Goal: Task Accomplishment & Management: Use online tool/utility

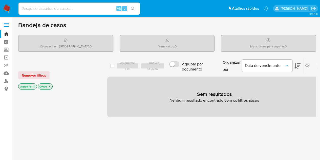
click at [7, 8] on img at bounding box center [7, 8] width 9 height 9
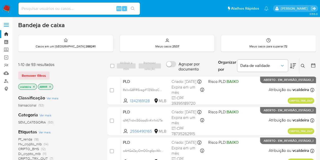
click at [53, 7] on input at bounding box center [79, 8] width 122 height 7
paste input "9Mn1omEMUdE9SsdZKDuZObHo"
type input "9Mn1omEMUdE9SsdZKDuZObHo"
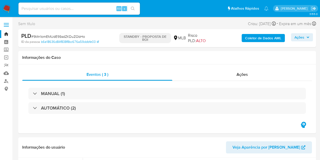
select select "10"
click at [5, 10] on img at bounding box center [7, 8] width 9 height 9
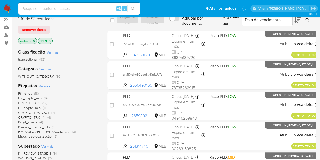
scroll to position [51, 0]
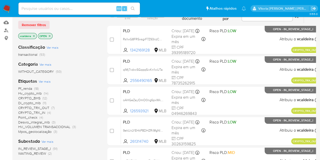
click at [33, 93] on span "Hv_crypto_mlb" at bounding box center [30, 93] width 24 height 5
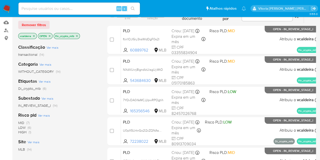
click at [22, 122] on span "MID" at bounding box center [21, 122] width 6 height 5
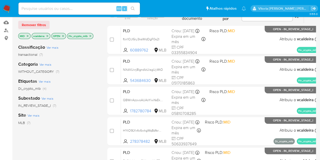
click at [92, 33] on div "MID vcaldeira OPEN Hv_crypto_mlb" at bounding box center [58, 36] width 81 height 7
click at [87, 36] on p "Hv_crypto_mlb" at bounding box center [80, 36] width 26 height 6
click at [27, 35] on icon "close-filter" at bounding box center [27, 35] width 3 height 3
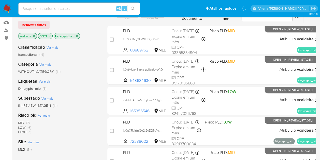
click at [77, 35] on icon "close-filter" at bounding box center [76, 35] width 3 height 3
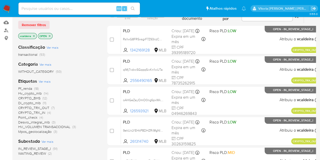
click at [41, 108] on span "CRYPTO_TRX_OUT" at bounding box center [33, 107] width 31 height 5
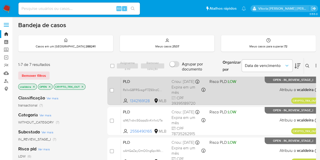
click at [286, 83] on div "PLD Rs1wG8FR5xsgrF7Z93nzC6be 1342169128 MLB Risco PLD: LOW Criou: 19/08/2025 Cr…" at bounding box center [220, 91] width 198 height 26
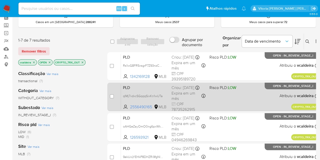
scroll to position [25, 0]
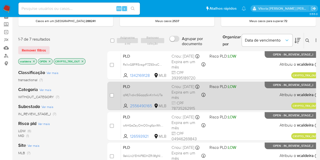
click at [284, 88] on div "PLD qIMj7vdxcSGqqqSixKn1wUTa 2556490165 MLB Risco PLD: LOW Criou: 19/08/2025 Cr…" at bounding box center [220, 96] width 198 height 26
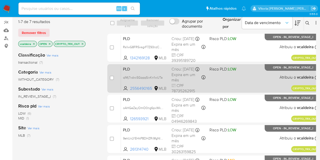
scroll to position [51, 0]
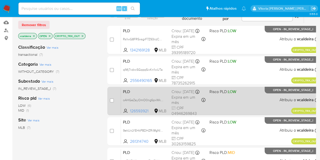
click at [275, 90] on span "OPEN - IN_REVIEW_STAGE_I" at bounding box center [293, 90] width 40 height 3
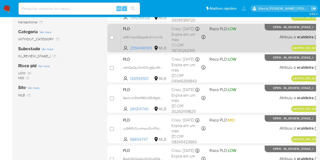
scroll to position [101, 0]
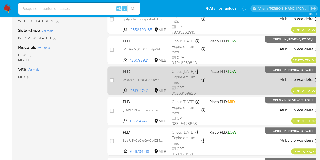
click at [287, 75] on div "PLD 9ekUxLYEHkP8DHZRi9fgNlWN 261314740 MLB Risco PLD: LOW Criou: 19/08/2025 Cri…" at bounding box center [220, 81] width 198 height 26
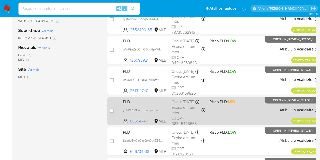
click at [274, 105] on div "PLD yu5WRU1LwntnpwZncPXdmSV4 68654747 MLB Risco PLD: MID Criou: 19/08/2025 Crio…" at bounding box center [220, 111] width 198 height 26
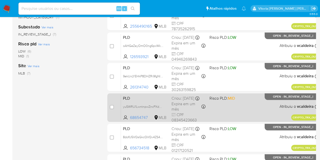
scroll to position [148, 0]
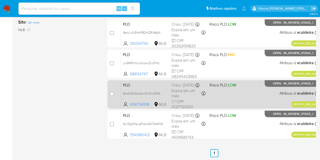
click at [277, 84] on span "OPEN - IN_REVIEW_STAGE_I" at bounding box center [293, 83] width 40 height 3
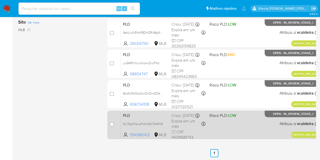
click at [291, 121] on div "PLD SLllTgs6YaxqPiAolGNTsWKW 554380412 MLB Risco PLD: LOW Criou: 19/08/2025 Cri…" at bounding box center [220, 125] width 198 height 26
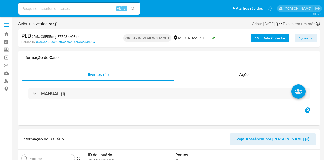
select select "10"
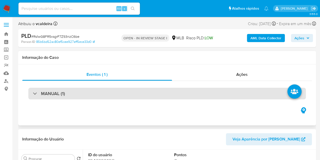
click at [147, 94] on div "MANUAL (1)" at bounding box center [167, 94] width 278 height 12
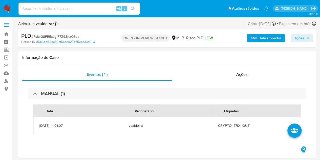
click at [57, 36] on span "# Rs1wG8FR5xsgrF7Z93nzC6be" at bounding box center [55, 36] width 48 height 5
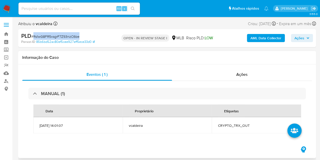
copy span "Rs1wG8FR5xsgrF7Z93nzC6be"
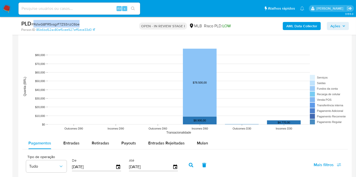
scroll to position [534, 0]
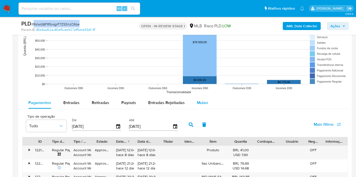
click at [198, 102] on span "Mulan" at bounding box center [202, 103] width 11 height 6
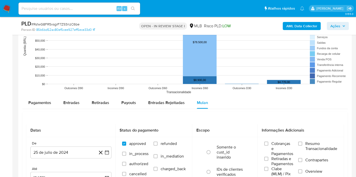
drag, startPoint x: 311, startPoint y: 144, endPoint x: 161, endPoint y: 116, distance: 152.8
click at [311, 144] on span "Resumo Transacionalidade" at bounding box center [321, 147] width 32 height 10
click at [302, 144] on input "Resumo Transacionalidade" at bounding box center [300, 144] width 4 height 4
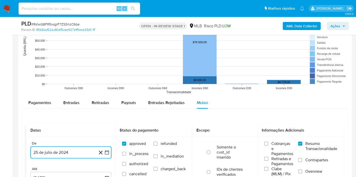
click at [55, 147] on button "25 de julio de 2024" at bounding box center [70, 153] width 81 height 12
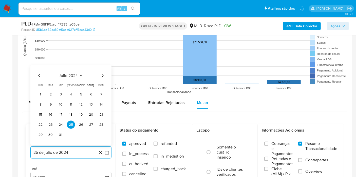
click at [76, 76] on span "julio 2024" at bounding box center [68, 75] width 19 height 5
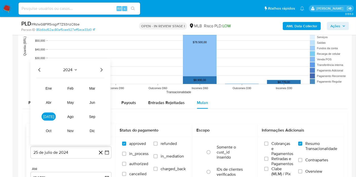
click at [103, 67] on icon "Año siguiente" at bounding box center [101, 70] width 6 height 6
click at [48, 122] on tr "ene feb mar abr may jun jul ago sep oct nov dic" at bounding box center [71, 110] width 58 height 51
click at [49, 116] on span "[DATE]" at bounding box center [48, 117] width 11 height 4
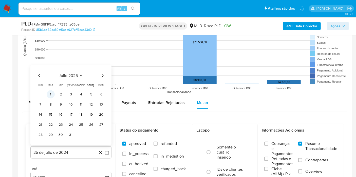
click at [47, 92] on button "1" at bounding box center [51, 95] width 8 height 8
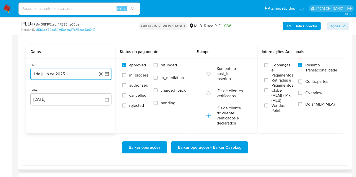
scroll to position [619, 0]
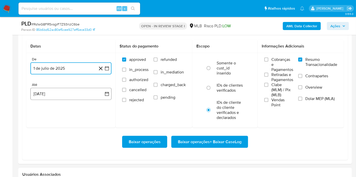
click at [69, 90] on button "25 [PERSON_NAME] de 2025" at bounding box center [70, 94] width 81 height 12
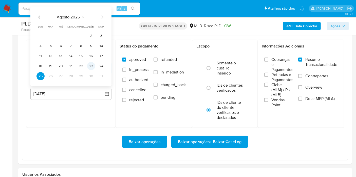
click at [94, 65] on button "23" at bounding box center [91, 66] width 8 height 8
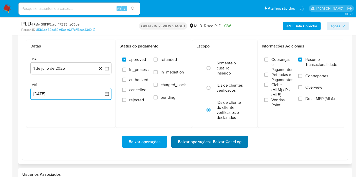
click at [191, 141] on span "Baixar operações + Baixar CaseLog" at bounding box center [210, 142] width 64 height 11
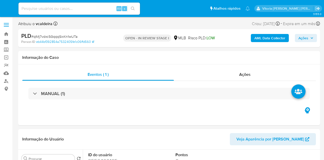
select select "10"
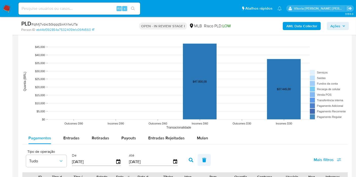
scroll to position [506, 0]
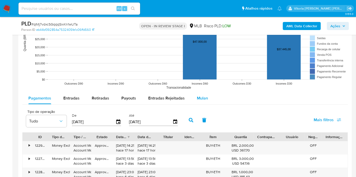
click at [202, 95] on span "Mulan" at bounding box center [202, 98] width 11 height 6
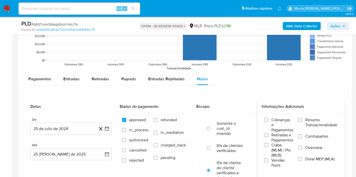
scroll to position [534, 0]
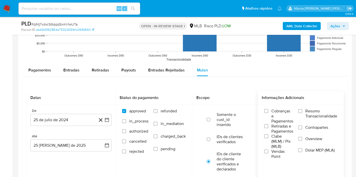
click at [317, 114] on span "Resumo Transacionalidade" at bounding box center [321, 114] width 32 height 10
click at [302, 113] on input "Resumo Transacionalidade" at bounding box center [300, 111] width 4 height 4
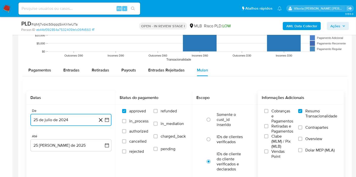
click at [68, 114] on button "25 de julio de 2024" at bounding box center [70, 120] width 81 height 12
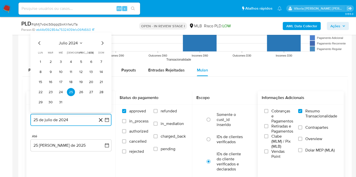
click at [79, 41] on icon "Seleccionar mes y año" at bounding box center [81, 43] width 4 height 4
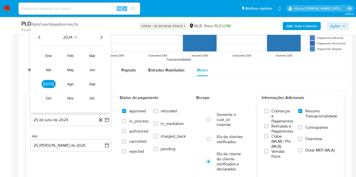
click at [98, 34] on icon "Año siguiente" at bounding box center [101, 37] width 6 height 6
click at [51, 82] on span "[DATE]" at bounding box center [48, 84] width 11 height 4
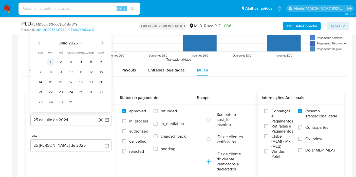
click at [52, 62] on button "1" at bounding box center [51, 62] width 8 height 8
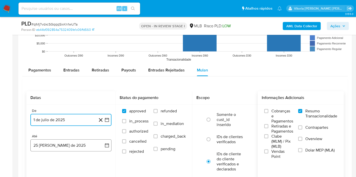
click at [76, 146] on button "25 [PERSON_NAME] de 2025" at bounding box center [70, 146] width 81 height 12
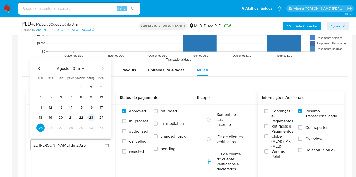
click at [93, 119] on button "23" at bounding box center [91, 118] width 8 height 8
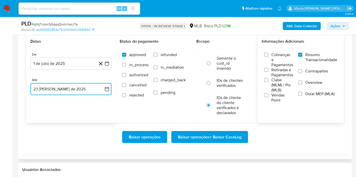
scroll to position [647, 0]
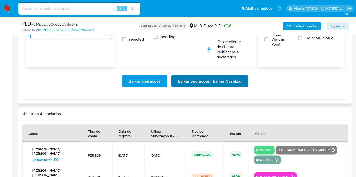
click at [205, 84] on span "Baixar operações + Baixar CaseLog" at bounding box center [210, 81] width 64 height 11
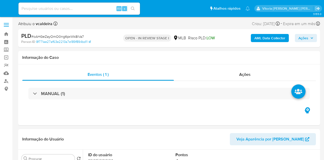
select select "10"
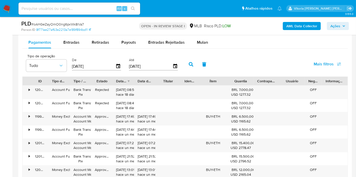
scroll to position [450, 0]
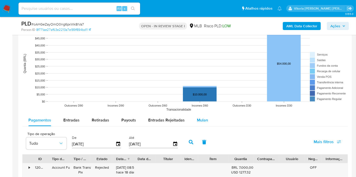
click at [201, 123] on div "Mulan" at bounding box center [202, 120] width 11 height 12
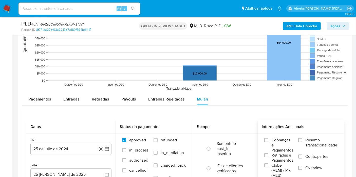
scroll to position [506, 0]
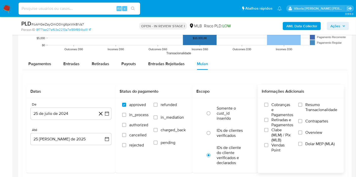
click at [324, 109] on span "Resumo Transacionalidade" at bounding box center [321, 108] width 32 height 10
click at [302, 107] on input "Resumo Transacionalidade" at bounding box center [300, 105] width 4 height 4
click at [57, 116] on button "25 de julio de 2024" at bounding box center [70, 114] width 81 height 12
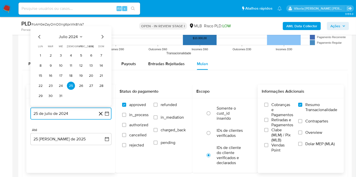
click at [75, 37] on span "julio 2024" at bounding box center [68, 36] width 19 height 5
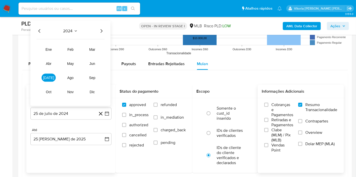
click at [99, 34] on div "2024 2024 ene feb mar abr may jun [DATE] ago sep oct nov dic" at bounding box center [70, 64] width 80 height 86
click at [98, 31] on icon "Año siguiente" at bounding box center [101, 31] width 6 height 6
click at [51, 77] on button "[DATE]" at bounding box center [49, 78] width 14 height 8
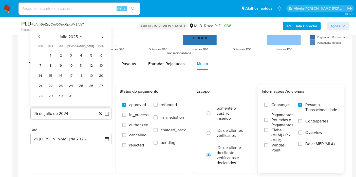
drag, startPoint x: 51, startPoint y: 55, endPoint x: 57, endPoint y: 83, distance: 28.2
click at [51, 57] on button "1" at bounding box center [51, 56] width 8 height 8
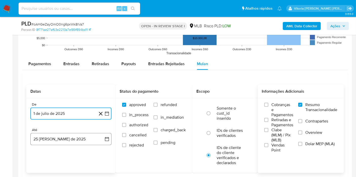
click at [78, 135] on button "25 [PERSON_NAME] de 2025" at bounding box center [70, 139] width 81 height 12
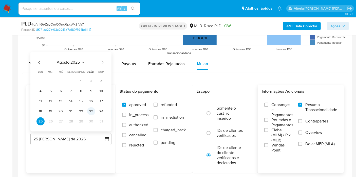
click at [94, 112] on button "23" at bounding box center [91, 112] width 8 height 8
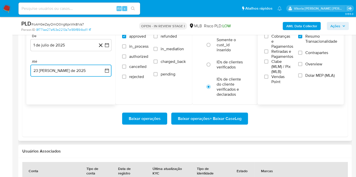
scroll to position [619, 0]
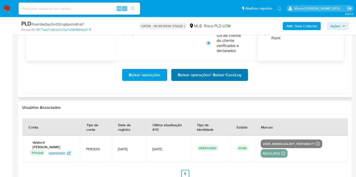
click at [211, 77] on span "Baixar operações + Baixar CaseLog" at bounding box center [210, 75] width 64 height 11
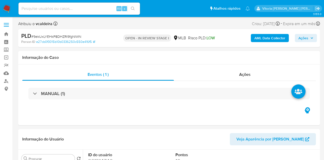
select select "10"
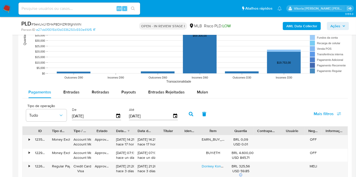
scroll to position [506, 0]
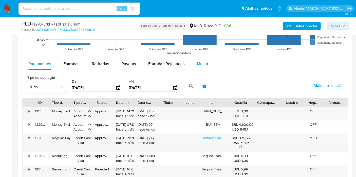
click at [207, 62] on button "Mulan" at bounding box center [202, 64] width 23 height 12
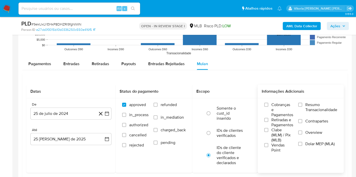
click at [312, 107] on span "Resumo Transacionalidade" at bounding box center [321, 108] width 32 height 10
click at [302, 107] on input "Resumo Transacionalidade" at bounding box center [300, 105] width 4 height 4
click at [56, 113] on button "25 de julio de 2024" at bounding box center [70, 114] width 81 height 12
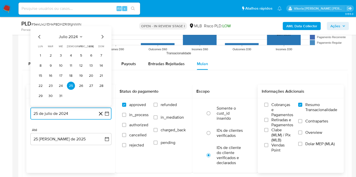
click at [78, 37] on button "julio 2024" at bounding box center [71, 36] width 24 height 5
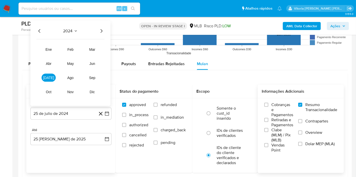
click at [100, 31] on icon "Año siguiente" at bounding box center [101, 31] width 6 height 6
click at [41, 81] on tbody "ene feb mar abr may jun jul ago sep oct nov dic" at bounding box center [70, 67] width 68 height 57
click at [49, 76] on span "jul" at bounding box center [48, 78] width 11 height 4
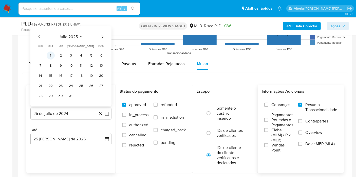
click at [48, 54] on button "1" at bounding box center [51, 56] width 8 height 8
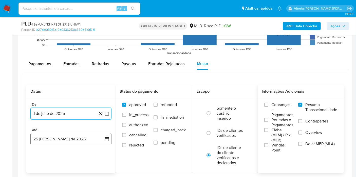
click at [67, 139] on button "25 de agosto de 2025" at bounding box center [70, 139] width 81 height 12
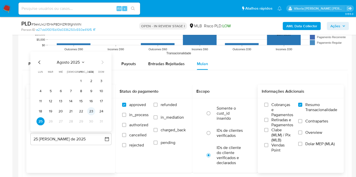
click at [92, 112] on button "23" at bounding box center [91, 112] width 8 height 8
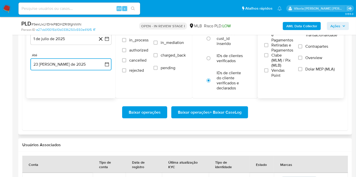
scroll to position [591, 0]
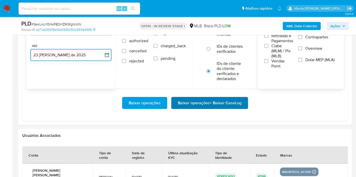
click at [218, 107] on span "Baixar operações + Baixar CaseLog" at bounding box center [210, 103] width 64 height 11
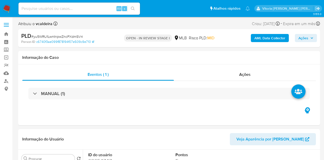
select select "10"
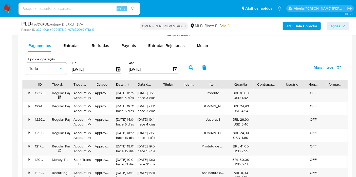
scroll to position [563, 0]
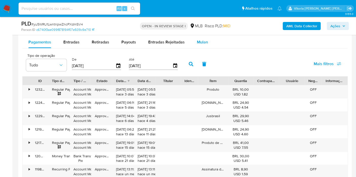
click at [200, 42] on span "Mulan" at bounding box center [202, 42] width 11 height 6
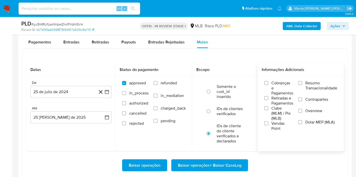
click at [319, 85] on span "Resumo Transacionalidade" at bounding box center [321, 86] width 32 height 10
click at [302, 85] on input "Resumo Transacionalidade" at bounding box center [300, 83] width 4 height 4
click at [69, 88] on button "25 de julio de 2024" at bounding box center [70, 92] width 81 height 12
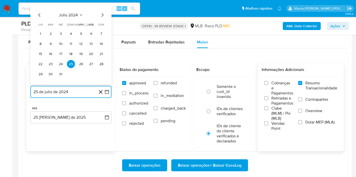
click at [73, 13] on span "julio 2024" at bounding box center [68, 15] width 19 height 5
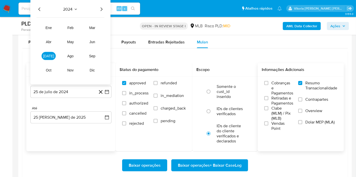
click at [99, 9] on icon "Año siguiente" at bounding box center [101, 9] width 6 height 6
click at [46, 55] on button "[DATE]" at bounding box center [49, 56] width 14 height 8
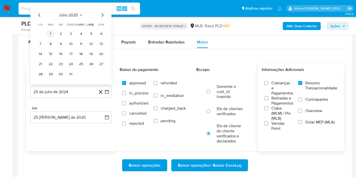
click at [48, 33] on button "1" at bounding box center [51, 34] width 8 height 8
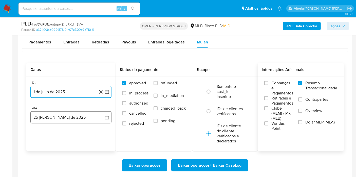
click at [46, 116] on button "25 [PERSON_NAME] de 2025" at bounding box center [70, 118] width 81 height 12
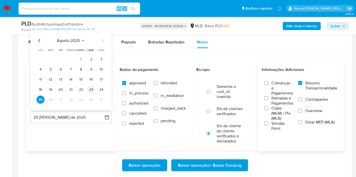
click at [89, 89] on button "23" at bounding box center [91, 90] width 8 height 8
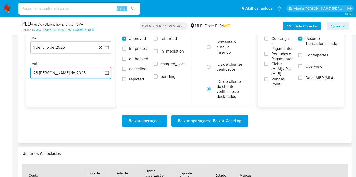
scroll to position [647, 0]
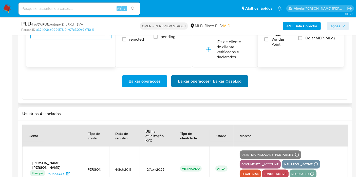
click at [196, 84] on span "Baixar operações + Baixar CaseLog" at bounding box center [210, 81] width 64 height 11
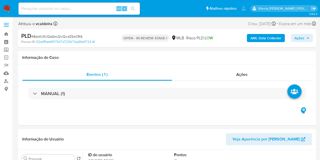
select select "10"
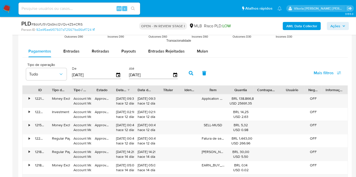
scroll to position [534, 0]
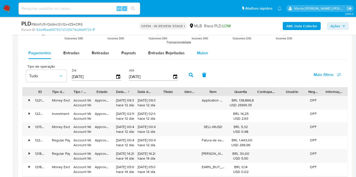
click at [200, 53] on span "Mulan" at bounding box center [202, 53] width 11 height 6
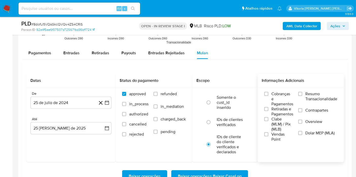
click at [305, 93] on span "Resumo Transacionalidade" at bounding box center [321, 97] width 32 height 10
click at [302, 93] on input "Resumo Transacionalidade" at bounding box center [300, 94] width 4 height 4
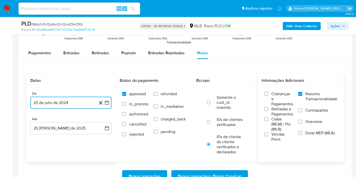
click at [59, 97] on button "25 de julio de 2024" at bounding box center [70, 103] width 81 height 12
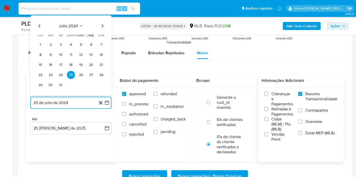
click at [73, 26] on span "julio 2024" at bounding box center [68, 26] width 19 height 5
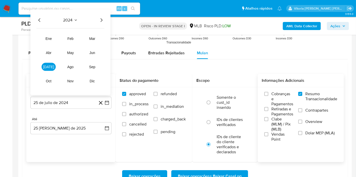
click at [102, 21] on icon "Año siguiente" at bounding box center [101, 20] width 6 height 6
click at [49, 67] on span "[DATE]" at bounding box center [48, 67] width 11 height 4
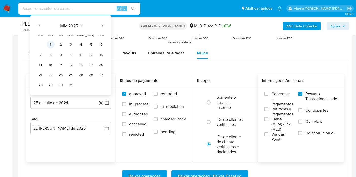
click at [51, 46] on button "1" at bounding box center [51, 45] width 8 height 8
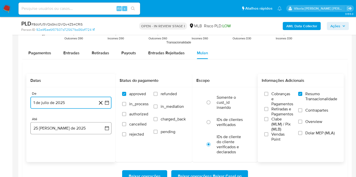
click at [70, 130] on button "25 [PERSON_NAME] de 2025" at bounding box center [70, 129] width 81 height 12
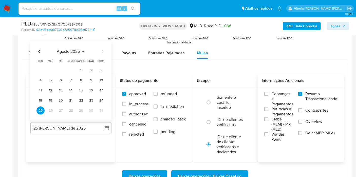
click at [92, 104] on tbody "1 2 3 4 5 6 7 8 9 10 11 12 13 14 15 16 17 18 19 20 21 22 23 24 25 26 27 28 29 3…" at bounding box center [70, 90] width 69 height 49
click at [91, 98] on button "23" at bounding box center [91, 101] width 8 height 8
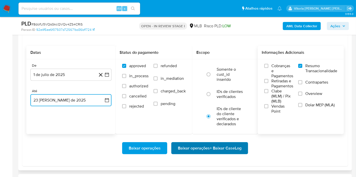
scroll to position [591, 0]
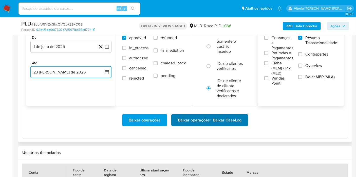
click at [218, 122] on span "Baixar operações + Baixar CaseLog" at bounding box center [210, 120] width 64 height 11
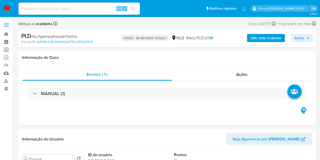
select select "10"
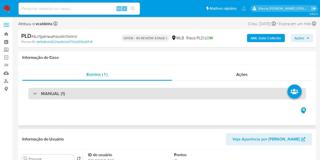
click at [70, 95] on div "MANUAL (1)" at bounding box center [167, 94] width 278 height 12
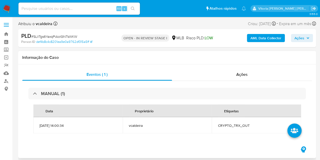
drag, startPoint x: 235, startPoint y: 121, endPoint x: 233, endPoint y: 124, distance: 3.0
click at [235, 121] on td "CRYPTO_TRX_OUT" at bounding box center [256, 125] width 89 height 16
click at [233, 124] on span "CRYPTO_TRX_OUT" at bounding box center [256, 125] width 77 height 5
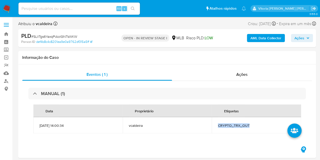
copy span "CRYPTO_TRX_OUT"
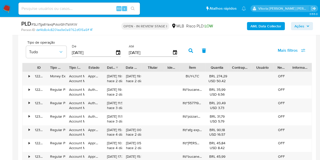
scroll to position [506, 0]
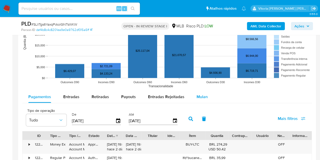
click at [197, 95] on span "Mulan" at bounding box center [202, 97] width 11 height 6
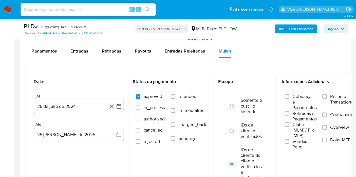
scroll to position [557, 0]
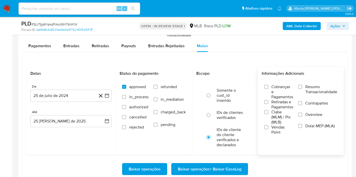
click at [314, 94] on span "Resumo Transacionalidade" at bounding box center [321, 90] width 32 height 10
click at [302, 89] on input "Resumo Transacionalidade" at bounding box center [300, 87] width 4 height 4
click at [61, 93] on button "25 de julio de 2024" at bounding box center [70, 96] width 81 height 12
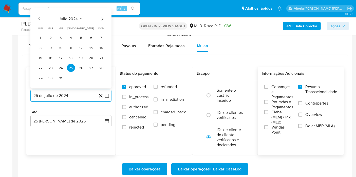
click at [78, 17] on button "julio 2024" at bounding box center [71, 18] width 24 height 5
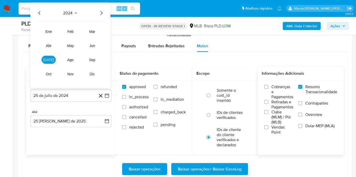
click at [102, 11] on icon "Año siguiente" at bounding box center [101, 13] width 6 height 6
click at [48, 57] on button "jul" at bounding box center [49, 60] width 14 height 8
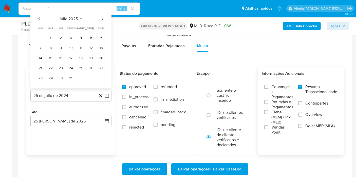
drag, startPoint x: 53, startPoint y: 37, endPoint x: 65, endPoint y: 105, distance: 68.2
click at [53, 37] on button "1" at bounding box center [51, 38] width 8 height 8
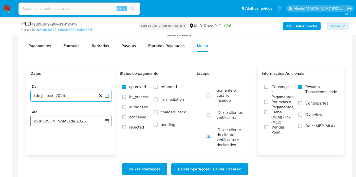
click at [60, 115] on button "25 de agosto de 2025" at bounding box center [70, 121] width 81 height 12
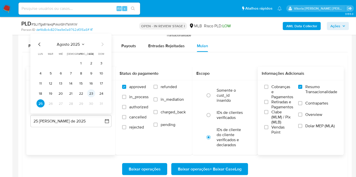
click at [92, 93] on button "23" at bounding box center [91, 94] width 8 height 8
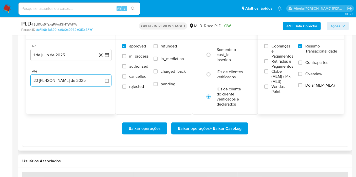
scroll to position [585, 0]
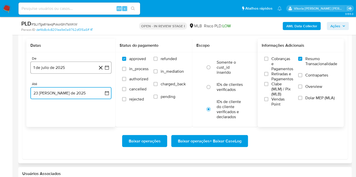
click at [59, 71] on button "1 de julio de 2025" at bounding box center [70, 68] width 81 height 12
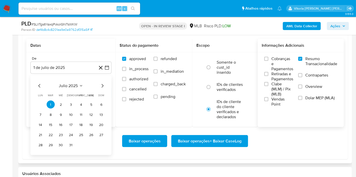
click at [74, 86] on span "julio 2025" at bounding box center [68, 86] width 19 height 5
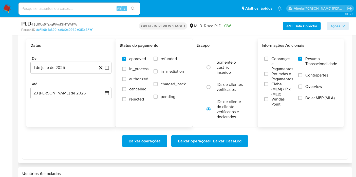
click at [133, 112] on div "Status do pagamento approved in_process authorized cancelled rejected refunded …" at bounding box center [153, 83] width 77 height 88
click at [221, 140] on span "Baixar operações + Baixar CaseLog" at bounding box center [210, 141] width 64 height 11
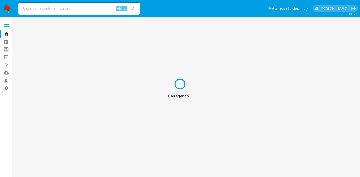
click at [71, 8] on div "Carregando..." at bounding box center [180, 88] width 360 height 177
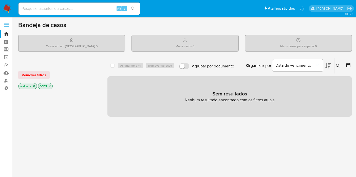
click at [54, 9] on input at bounding box center [79, 8] width 122 height 7
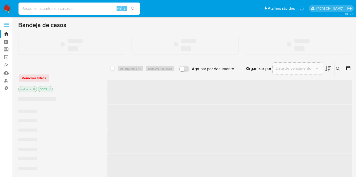
type input "q"
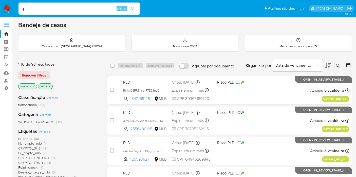
click at [53, 9] on input "q" at bounding box center [79, 8] width 122 height 7
click at [54, 5] on input "q" at bounding box center [79, 8] width 122 height 7
paste input "FUJ77cJbq9XgBBLL6RgE5U3B"
type input "FUJ77cJbq9XgBBLL6RgE5U3B"
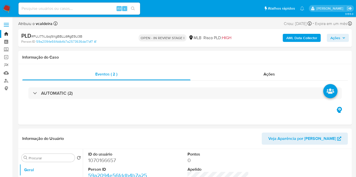
select select "10"
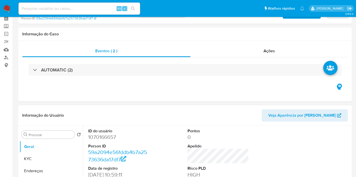
scroll to position [56, 0]
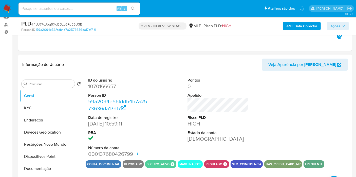
click at [107, 88] on dd "1070166657" at bounding box center [118, 86] width 61 height 7
copy dd "1070166657"
click at [34, 110] on button "KYC" at bounding box center [48, 108] width 59 height 12
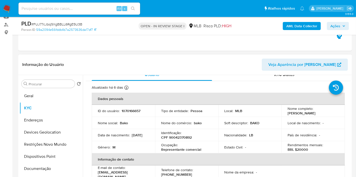
scroll to position [0, 0]
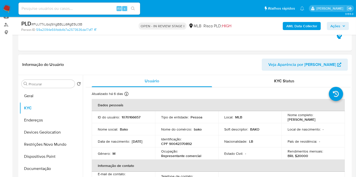
drag, startPoint x: 314, startPoint y: 121, endPoint x: 284, endPoint y: 119, distance: 31.0
click at [284, 119] on td "Nome completo : Khaled Bakrajan" at bounding box center [312, 117] width 63 height 12
copy p "[PERSON_NAME]"
click at [31, 91] on button "Geral" at bounding box center [48, 96] width 59 height 12
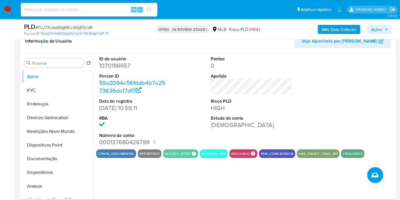
scroll to position [84, 0]
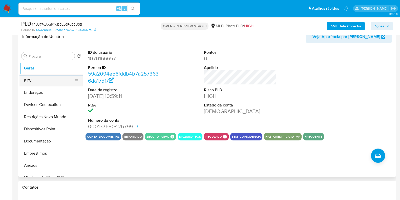
click at [37, 81] on button "KYC" at bounding box center [48, 80] width 59 height 12
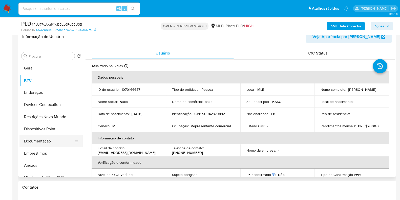
click at [43, 143] on button "Documentação" at bounding box center [48, 141] width 59 height 12
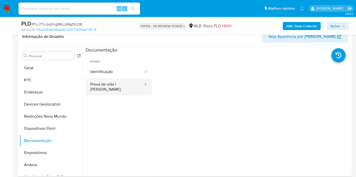
click at [112, 83] on button "Prova de vida / Selfie" at bounding box center [115, 86] width 58 height 17
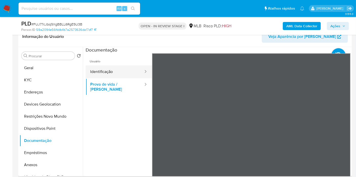
click at [110, 74] on button "Identificação" at bounding box center [115, 72] width 58 height 13
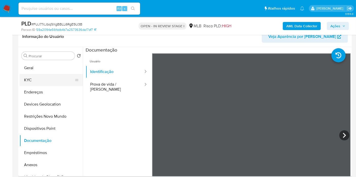
click at [21, 79] on button "KYC" at bounding box center [48, 80] width 59 height 12
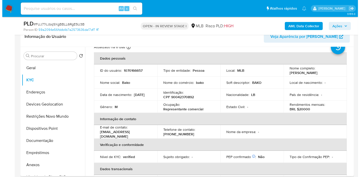
scroll to position [0, 0]
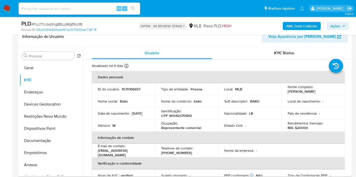
drag, startPoint x: 313, startPoint y: 91, endPoint x: 283, endPoint y: 93, distance: 30.5
click at [283, 93] on td "Nome completo : Khaled Bakrajan" at bounding box center [312, 89] width 63 height 12
copy p "Khaled Bakrajan"
click at [307, 25] on b "AML Data Collector" at bounding box center [301, 26] width 31 height 8
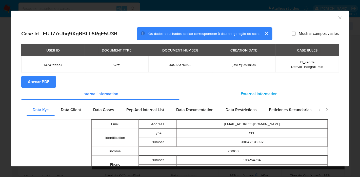
click at [276, 97] on div "External information" at bounding box center [259, 94] width 159 height 12
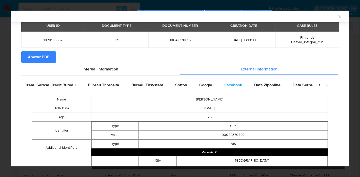
scroll to position [0, 170]
click at [148, 83] on span "Google" at bounding box center [154, 85] width 13 height 6
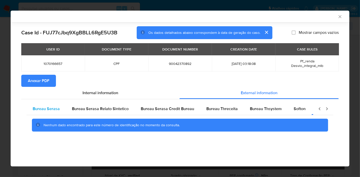
scroll to position [0, 0]
click at [42, 111] on span "Bureau Serasa" at bounding box center [46, 109] width 27 height 6
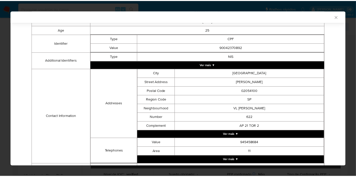
scroll to position [136, 0]
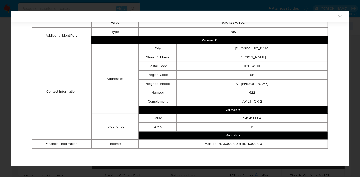
click at [337, 16] on icon "Fechar a janela" at bounding box center [339, 16] width 5 height 5
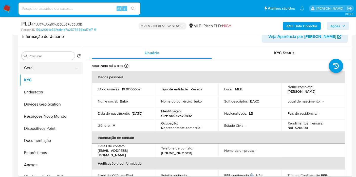
click at [40, 67] on button "Geral" at bounding box center [48, 68] width 59 height 12
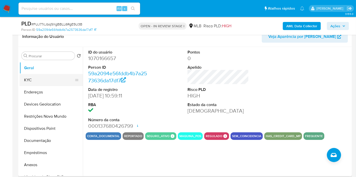
click at [29, 81] on button "KYC" at bounding box center [48, 80] width 59 height 12
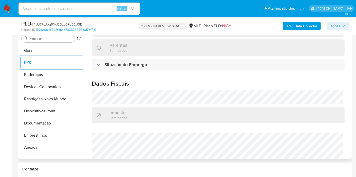
scroll to position [235, 0]
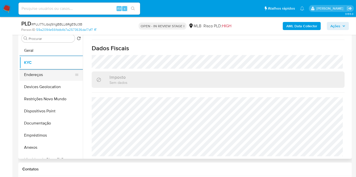
click at [40, 77] on button "Endereços" at bounding box center [48, 75] width 59 height 12
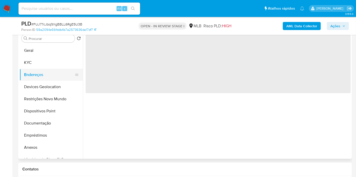
scroll to position [0, 0]
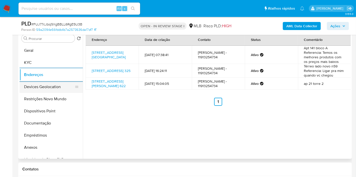
click at [39, 89] on button "Devices Geolocation" at bounding box center [48, 87] width 59 height 12
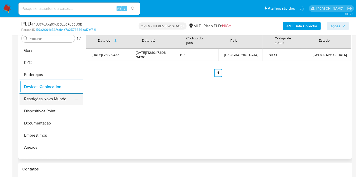
click at [30, 102] on button "Restrições Novo Mundo" at bounding box center [48, 99] width 59 height 12
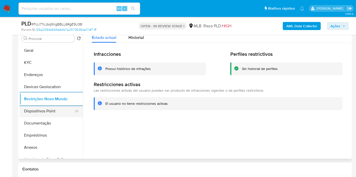
click at [39, 113] on button "Dispositivos Point" at bounding box center [48, 111] width 59 height 12
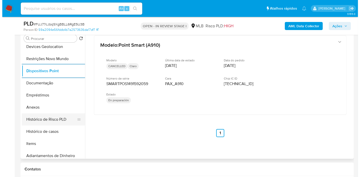
scroll to position [84, 0]
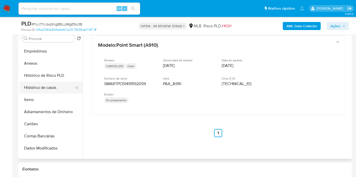
click at [52, 90] on button "Histórico de casos" at bounding box center [48, 88] width 59 height 12
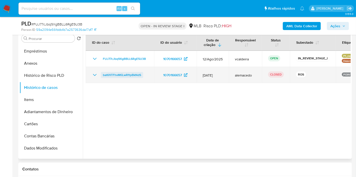
click at [127, 76] on span "bat61ITFhvMtiLwRftpBkNdS" at bounding box center [122, 75] width 38 height 6
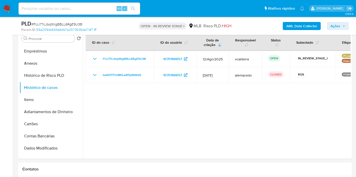
click at [296, 30] on b "AML Data Collector" at bounding box center [301, 26] width 31 height 8
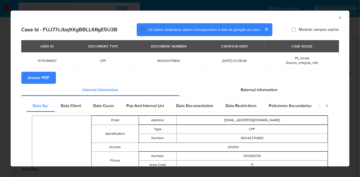
click at [37, 79] on span "Anexar PDF" at bounding box center [39, 77] width 22 height 11
click at [191, 25] on div "Os dados detalhados abaixo correspondem à data de geração do caso." at bounding box center [205, 29] width 136 height 13
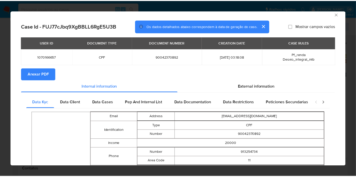
scroll to position [0, 0]
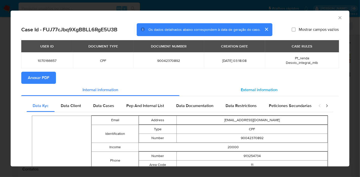
click at [266, 89] on span "External information" at bounding box center [259, 90] width 37 height 6
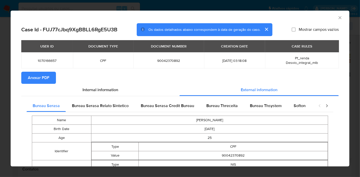
click at [337, 17] on icon "Fechar a janela" at bounding box center [339, 17] width 5 height 5
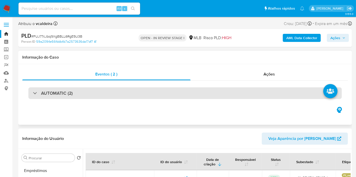
click at [54, 91] on h3 "AUTOMATIC (2)" at bounding box center [57, 94] width 32 height 6
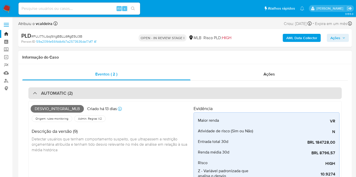
click at [54, 91] on h3 "AUTOMATIC (2)" at bounding box center [57, 94] width 32 height 6
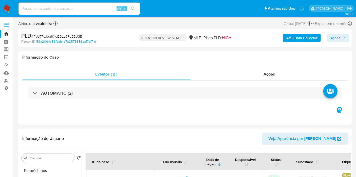
click at [293, 32] on div "AML Data Collector Ações" at bounding box center [295, 38] width 108 height 12
click at [294, 35] on b "AML Data Collector" at bounding box center [301, 38] width 31 height 8
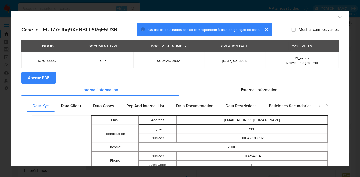
click at [44, 79] on span "Anexar PDF" at bounding box center [39, 77] width 22 height 11
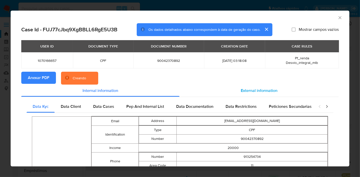
click at [273, 86] on div "External information" at bounding box center [259, 91] width 159 height 12
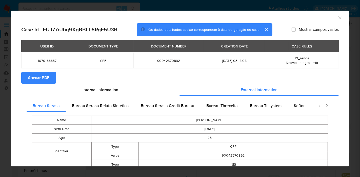
click at [337, 18] on icon "Fechar a janela" at bounding box center [339, 17] width 5 height 5
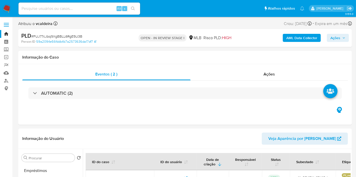
click at [339, 39] on span "Ações" at bounding box center [335, 38] width 10 height 8
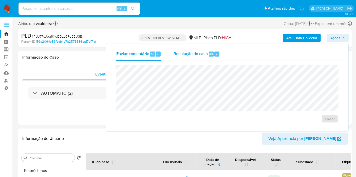
click at [206, 54] on span "Resolução do caso" at bounding box center [190, 54] width 34 height 6
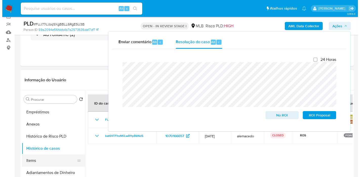
scroll to position [84, 0]
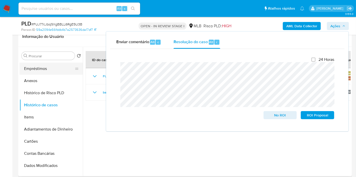
click at [27, 73] on button "Empréstimos" at bounding box center [48, 69] width 59 height 12
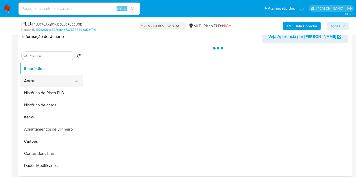
click at [25, 77] on button "Anexos" at bounding box center [48, 81] width 59 height 12
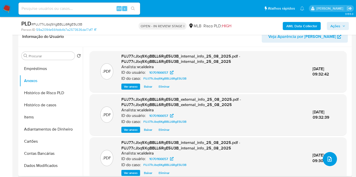
click at [330, 161] on span "upload-file" at bounding box center [329, 159] width 6 height 6
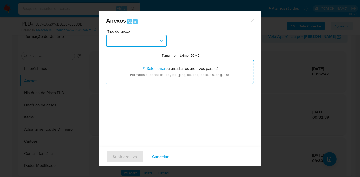
click at [147, 38] on button "button" at bounding box center [136, 41] width 61 height 12
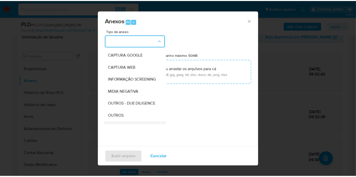
scroll to position [56, 0]
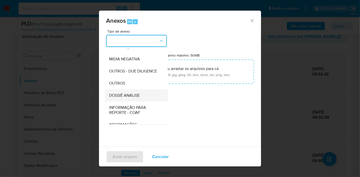
click at [128, 98] on span "DOSSIÊ ANÁLISE" at bounding box center [124, 95] width 31 height 5
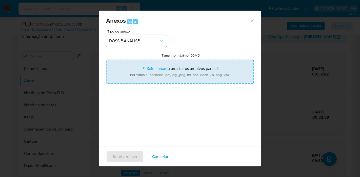
type input "C:\fakepath\2º SAR XXXX_XX - CPF 90042370892 - KHALED BAKRAJAN.pdf"
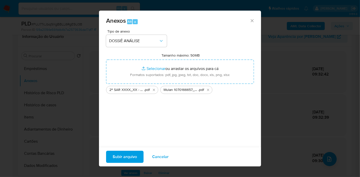
click at [118, 118] on div "Tipo de anexo DOSSIÊ ANÁLISE Tamanho máximo: 50MB Selecionar arquivos Seleciona…" at bounding box center [180, 90] width 148 height 120
click at [129, 159] on span "Subir arquivo" at bounding box center [125, 157] width 24 height 11
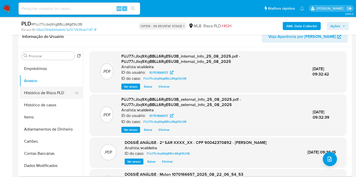
click at [32, 93] on button "Histórico de Risco PLD" at bounding box center [48, 93] width 59 height 12
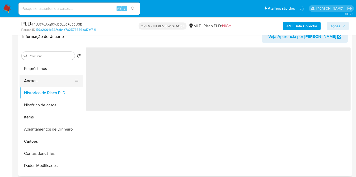
click at [32, 83] on button "Anexos" at bounding box center [48, 81] width 59 height 12
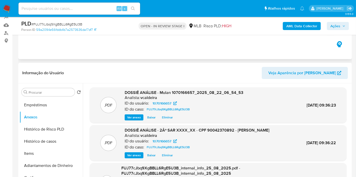
scroll to position [0, 0]
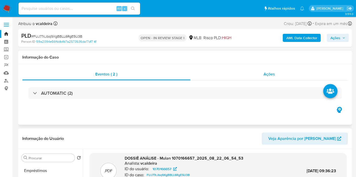
click at [263, 75] on span "Ações" at bounding box center [268, 74] width 11 height 6
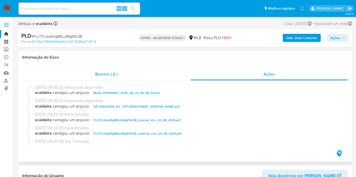
click at [98, 73] on span "Eventos ( 2 )" at bounding box center [106, 74] width 22 height 6
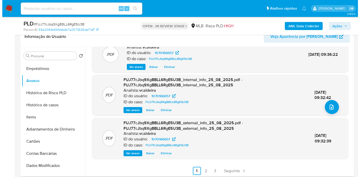
scroll to position [53, 0]
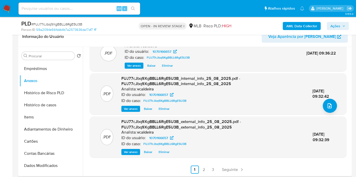
click at [130, 109] on span "Ver anexo" at bounding box center [131, 109] width 14 height 5
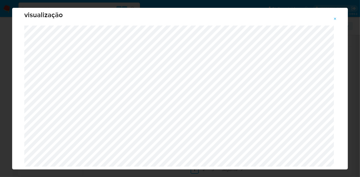
scroll to position [0, 0]
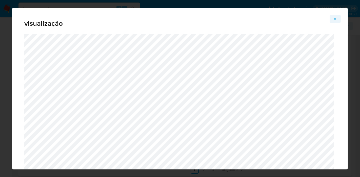
click at [335, 18] on icon "Attachment preview" at bounding box center [335, 19] width 4 height 4
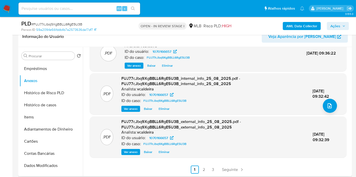
click at [131, 150] on span "Ver anexo" at bounding box center [131, 152] width 14 height 5
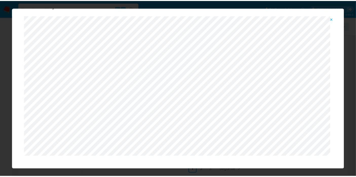
scroll to position [26, 0]
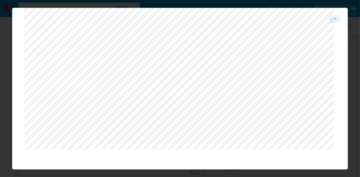
click at [334, 18] on icon "Attachment preview" at bounding box center [335, 19] width 4 height 4
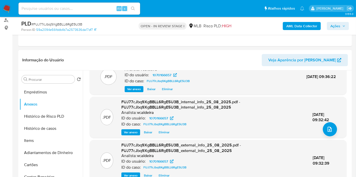
scroll to position [84, 0]
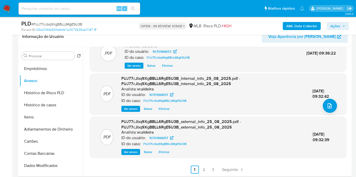
click at [333, 26] on span "Ações" at bounding box center [335, 26] width 10 height 8
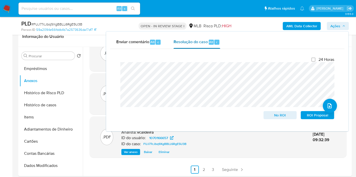
click at [196, 44] on span "Resolução do caso" at bounding box center [190, 42] width 34 height 6
click at [315, 114] on span "ROI Proposal" at bounding box center [317, 115] width 26 height 7
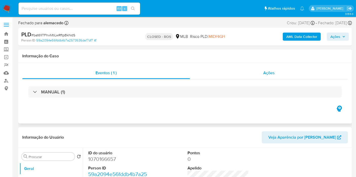
click at [274, 72] on span "Ações" at bounding box center [268, 73] width 11 height 6
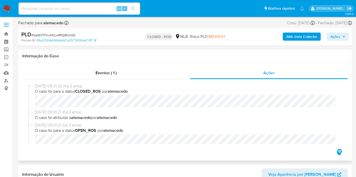
select select "10"
drag, startPoint x: 58, startPoint y: 86, endPoint x: 35, endPoint y: 90, distance: 22.9
click at [35, 90] on div "[DATE] 09:31:22 (há 3 anos) O caso foi para o status CLOSED_ROS por [PERSON_NAM…" at bounding box center [187, 96] width 305 height 24
drag, startPoint x: 127, startPoint y: 72, endPoint x: 116, endPoint y: 74, distance: 11.3
click at [127, 72] on div "Eventos ( 1 )" at bounding box center [106, 73] width 168 height 12
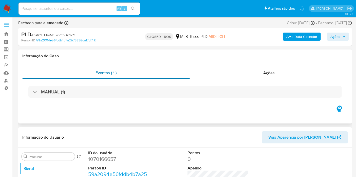
click at [114, 75] on span "Eventos ( 1 )" at bounding box center [105, 73] width 21 height 6
click at [266, 73] on span "Ações" at bounding box center [268, 73] width 11 height 6
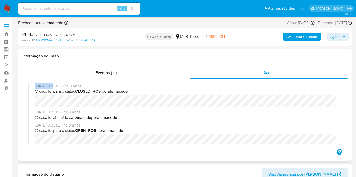
drag, startPoint x: 55, startPoint y: 87, endPoint x: 35, endPoint y: 87, distance: 20.8
click at [35, 87] on span "[DATE] 09:31:22 (há 3 anos)" at bounding box center [187, 87] width 305 height 6
copy span "[DATE]"
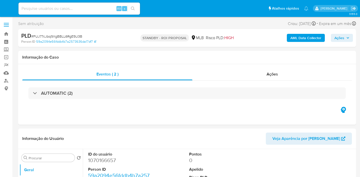
select select "10"
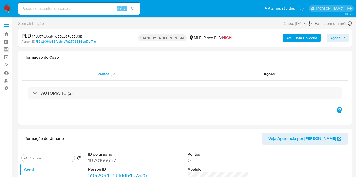
click at [73, 8] on input at bounding box center [79, 8] width 122 height 7
paste input "53M0Eu2DSVwDMxRDBcm7PFj3"
type input "53M0Eu2DSVwDMxRDBcm7PFj3"
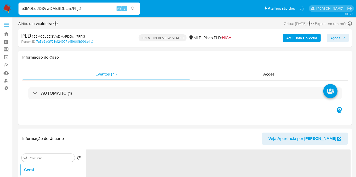
select select "10"
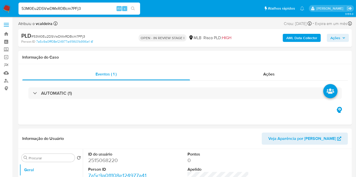
click at [51, 10] on input "53M0Eu2DSVwDMxRDBcm7PFj3" at bounding box center [79, 8] width 122 height 7
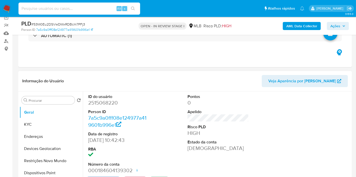
scroll to position [84, 0]
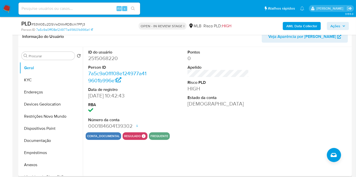
click at [104, 56] on dd "2515068220" at bounding box center [118, 58] width 61 height 7
click at [96, 59] on dd "2515068220" at bounding box center [118, 58] width 61 height 7
copy dd "2515068220"
click at [36, 83] on button "KYC" at bounding box center [48, 80] width 59 height 12
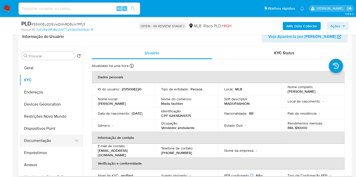
click at [43, 136] on button "Documentação" at bounding box center [48, 141] width 59 height 12
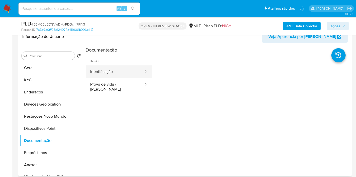
click at [100, 69] on button "Identificação" at bounding box center [115, 72] width 58 height 13
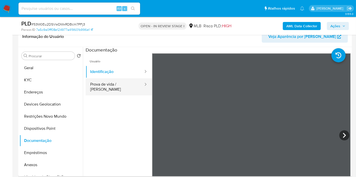
click at [123, 84] on button "Prova de vida / [PERSON_NAME]" at bounding box center [115, 86] width 58 height 17
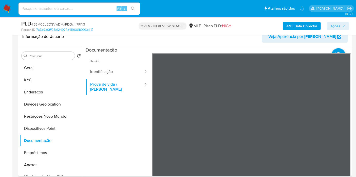
click at [18, 78] on div "Procurar Retornar ao pedido padrão Geral KYC Endereços Devices Geolocation Rest…" at bounding box center [184, 112] width 333 height 130
click at [44, 74] on button "KYC" at bounding box center [48, 80] width 59 height 12
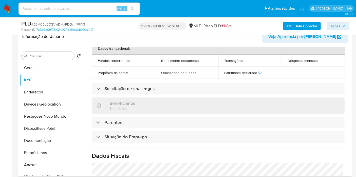
scroll to position [33, 0]
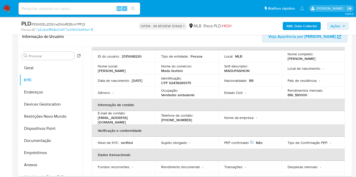
drag, startPoint x: 334, startPoint y: 58, endPoint x: 286, endPoint y: 59, distance: 48.1
click at [287, 59] on div "Nome completo : Maria Eduarda Vieira de Brito" at bounding box center [312, 56] width 51 height 9
copy p "[PERSON_NAME]"
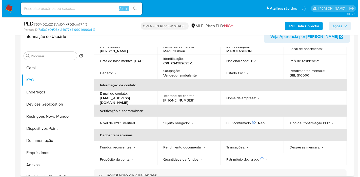
scroll to position [5, 0]
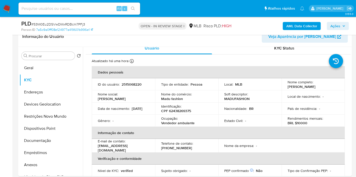
copy p "[PERSON_NAME]"
click at [296, 24] on b "AML Data Collector" at bounding box center [301, 26] width 31 height 8
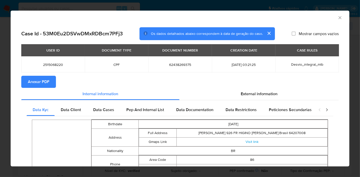
drag, startPoint x: 251, startPoint y: 95, endPoint x: 241, endPoint y: 103, distance: 13.0
click at [250, 98] on div "External information" at bounding box center [259, 94] width 159 height 12
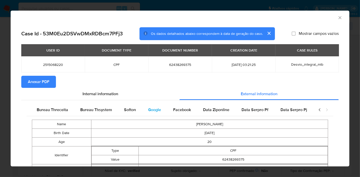
click at [153, 111] on span "Google" at bounding box center [154, 110] width 13 height 6
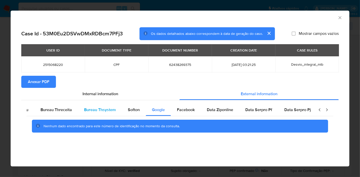
scroll to position [0, 0]
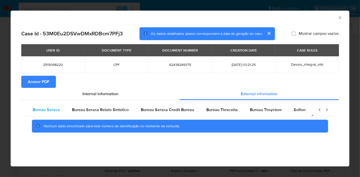
click at [43, 109] on span "Bureau Serasa" at bounding box center [46, 110] width 27 height 6
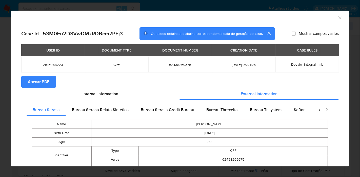
click at [39, 80] on span "Anexar PDF" at bounding box center [39, 81] width 22 height 11
click at [229, 158] on td "62438269375" at bounding box center [233, 159] width 189 height 9
copy td "62438269375"
click at [337, 19] on icon "Fechar a janela" at bounding box center [339, 17] width 5 height 5
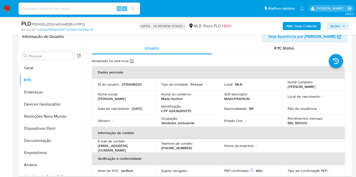
drag, startPoint x: 115, startPoint y: 112, endPoint x: 98, endPoint y: 112, distance: 16.7
click at [98, 111] on div "Data de nascimento : 18/11/2004" at bounding box center [123, 109] width 51 height 5
copy p "18/11/2004"
drag, startPoint x: 48, startPoint y: 73, endPoint x: 51, endPoint y: 72, distance: 3.1
click at [48, 73] on button "Geral" at bounding box center [48, 68] width 59 height 12
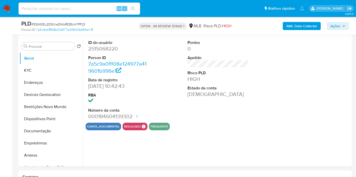
scroll to position [95, 0]
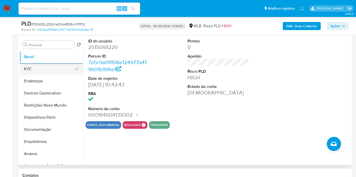
drag, startPoint x: 32, startPoint y: 69, endPoint x: 51, endPoint y: 67, distance: 18.3
click at [32, 69] on button "KYC" at bounding box center [48, 69] width 59 height 12
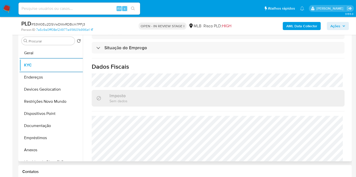
scroll to position [230, 0]
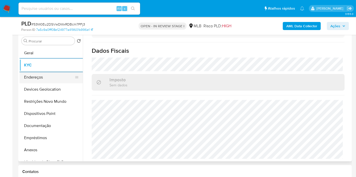
click at [46, 81] on button "Endereços" at bounding box center [48, 77] width 59 height 12
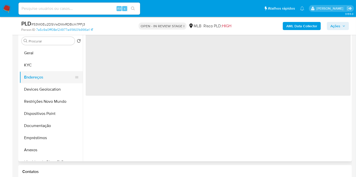
scroll to position [0, 0]
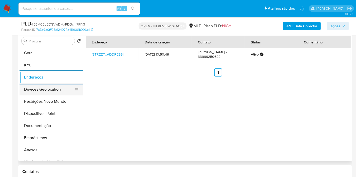
click at [49, 89] on button "Devices Geolocation" at bounding box center [48, 90] width 59 height 12
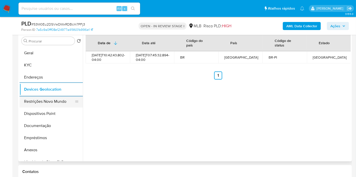
click at [59, 102] on button "Restrições Novo Mundo" at bounding box center [48, 102] width 59 height 12
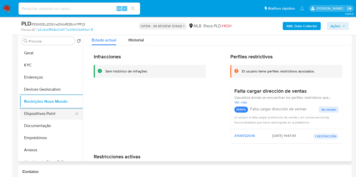
click at [54, 114] on button "Dispositivos Point" at bounding box center [48, 114] width 59 height 12
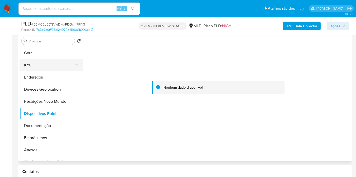
click at [35, 65] on button "KYC" at bounding box center [48, 65] width 59 height 12
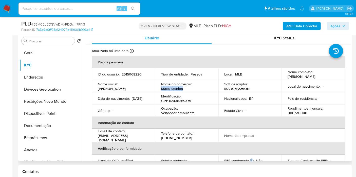
drag, startPoint x: 183, startPoint y: 89, endPoint x: 155, endPoint y: 89, distance: 28.4
click at [155, 89] on td "Nome do comércio : Madu fashion" at bounding box center [186, 87] width 63 height 12
copy p "Madu fashion"
drag, startPoint x: 198, startPoint y: 112, endPoint x: 160, endPoint y: 111, distance: 38.5
click at [160, 111] on td "Ocupação : Vendedor ambulante" at bounding box center [186, 111] width 63 height 12
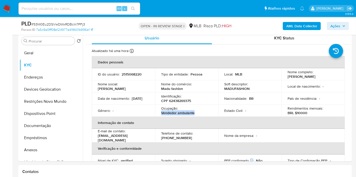
copy p "Vendedor ambulante"
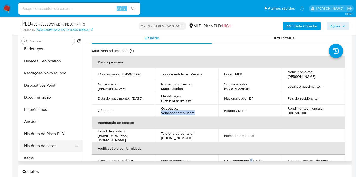
scroll to position [56, 0]
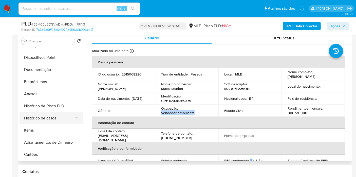
click at [36, 117] on button "Histórico de casos" at bounding box center [48, 118] width 59 height 12
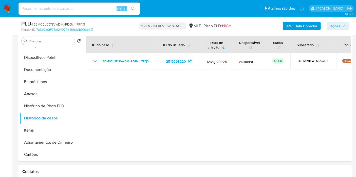
click at [55, 9] on input at bounding box center [79, 8] width 122 height 7
paste input "2530570248"
type input "2530570248"
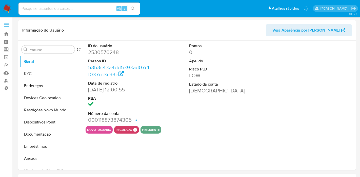
select select "10"
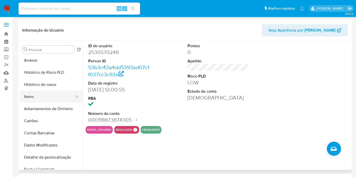
scroll to position [84, 0]
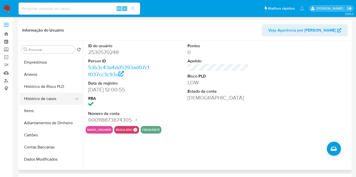
click at [55, 99] on button "Histórico de casos" at bounding box center [48, 99] width 59 height 12
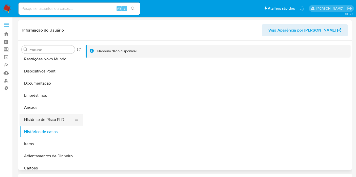
scroll to position [0, 0]
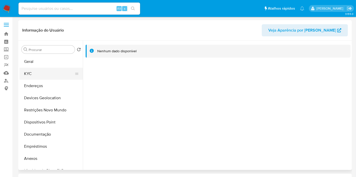
click at [36, 73] on button "KYC" at bounding box center [48, 74] width 59 height 12
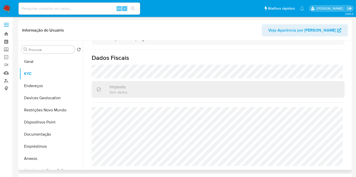
scroll to position [236, 0]
click at [53, 6] on input at bounding box center [79, 8] width 122 height 7
paste input "1438237851"
type input "1438237851"
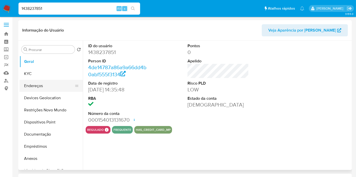
select select "10"
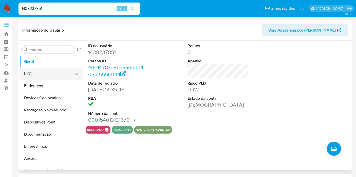
click at [27, 76] on button "KYC" at bounding box center [48, 74] width 59 height 12
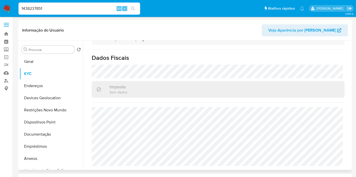
scroll to position [236, 0]
click at [85, 8] on input "1438237851" at bounding box center [79, 8] width 122 height 7
click at [84, 8] on input "1438237851" at bounding box center [79, 8] width 122 height 7
paste input "rtaqSmKjbuhmqiuwpmvi6Er3"
type input "rtaqSmKjbuhmqiuwpmvi6Er3"
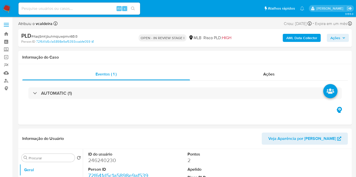
select select "10"
click at [333, 39] on span "Ações" at bounding box center [335, 38] width 10 height 8
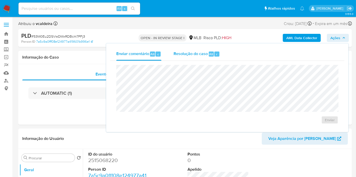
drag, startPoint x: 194, startPoint y: 54, endPoint x: 190, endPoint y: 61, distance: 7.9
click at [193, 55] on span "Resolução do caso" at bounding box center [190, 54] width 34 height 6
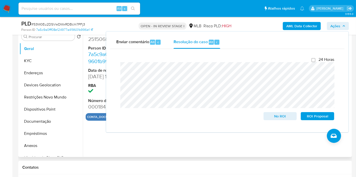
scroll to position [141, 0]
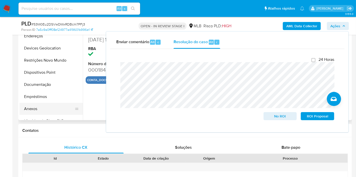
click at [38, 104] on button "Anexos" at bounding box center [48, 109] width 59 height 12
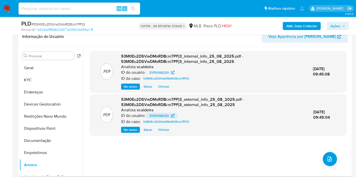
scroll to position [56, 0]
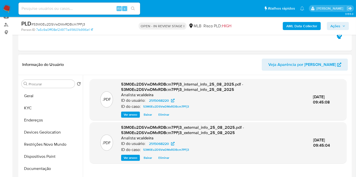
click at [133, 114] on span "Ver anexo" at bounding box center [131, 114] width 14 height 5
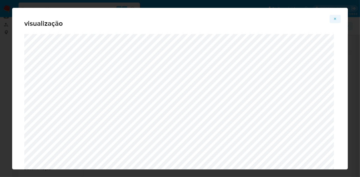
click at [334, 16] on span "Attachment preview" at bounding box center [335, 18] width 4 height 7
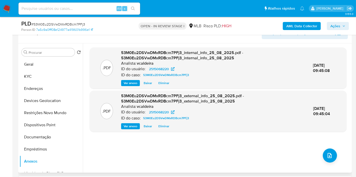
scroll to position [141, 0]
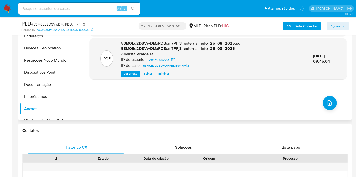
click at [135, 73] on span "Ver anexo" at bounding box center [131, 73] width 14 height 5
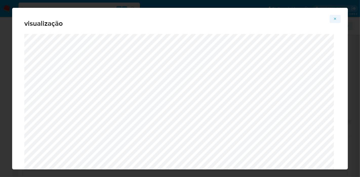
click at [335, 22] on span "Attachment preview" at bounding box center [335, 18] width 4 height 7
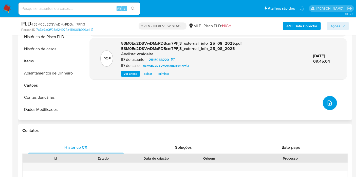
click at [330, 104] on icon "upload-file" at bounding box center [329, 103] width 6 height 6
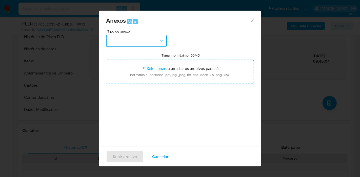
click at [158, 36] on button "button" at bounding box center [136, 41] width 61 height 12
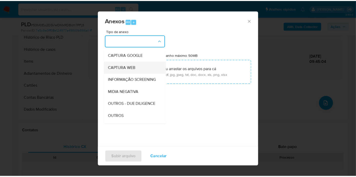
scroll to position [56, 0]
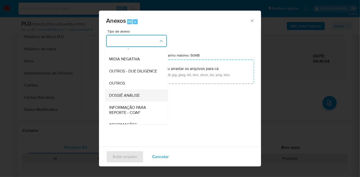
click at [134, 102] on div "DOSSIÊ ANÁLISE" at bounding box center [135, 96] width 52 height 12
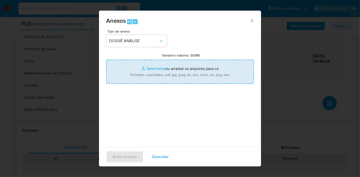
type input "C:\fakepath\SAR XXXX_XX - CPF 62438269375 - [PERSON_NAME].pdf"
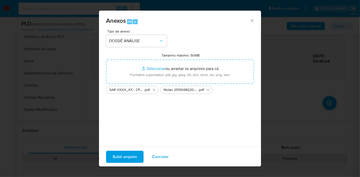
click at [125, 158] on span "Subir arquivo" at bounding box center [125, 157] width 24 height 11
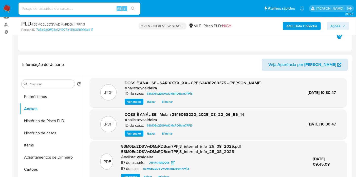
scroll to position [0, 0]
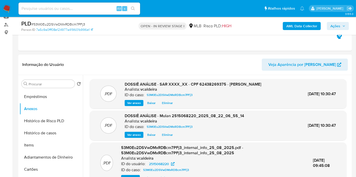
click at [331, 22] on span "Ações" at bounding box center [335, 26] width 10 height 8
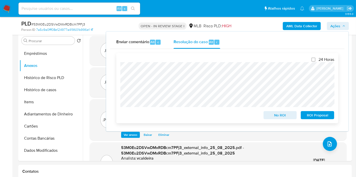
scroll to position [141, 0]
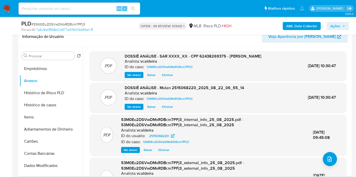
scroll to position [0, 0]
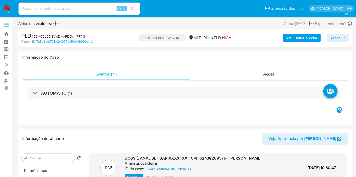
click at [337, 38] on span "Ações" at bounding box center [335, 38] width 10 height 8
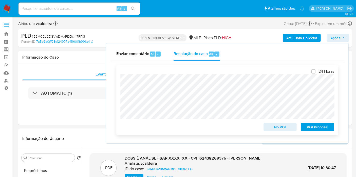
click at [310, 130] on span "ROI Proposal" at bounding box center [317, 127] width 26 height 7
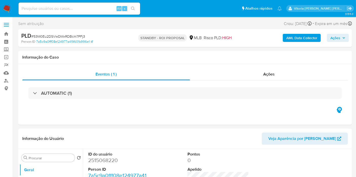
select select "10"
